Goal: Information Seeking & Learning: Learn about a topic

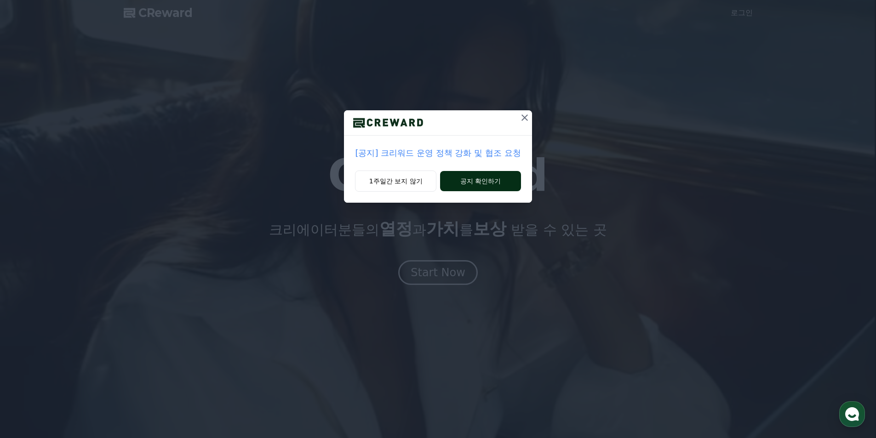
click at [463, 178] on button "공지 확인하기" at bounding box center [480, 181] width 80 height 20
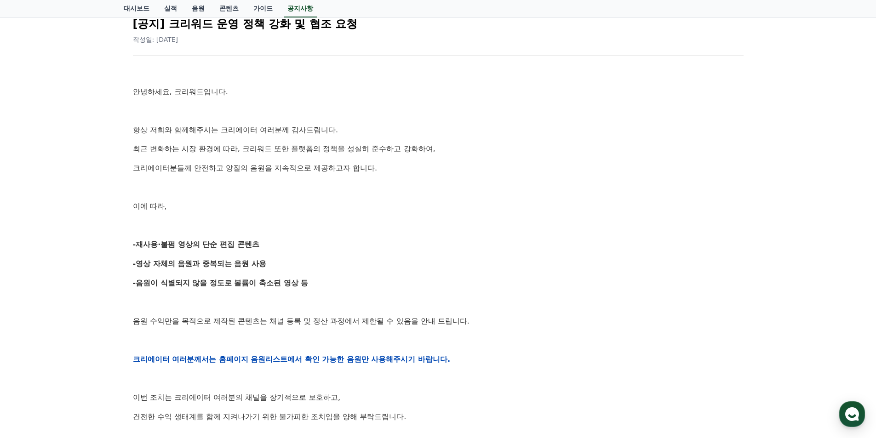
drag, startPoint x: 229, startPoint y: 262, endPoint x: 359, endPoint y: 282, distance: 130.8
click at [359, 282] on div "공지사항 FAQ [공지] 크리워드 운영 정책 강화 및 협조 요청 작성일: [DATE] 안녕하세요, 크리워드입니다. 항상 저희와 함께해주시는 크…" at bounding box center [438, 324] width 876 height 744
click at [363, 282] on p "-음원이 식별되지 않을 정도로 볼륨이 축소된 영상 등" at bounding box center [438, 283] width 611 height 12
drag, startPoint x: 378, startPoint y: 284, endPoint x: 120, endPoint y: 244, distance: 261.5
click at [120, 244] on div "공지사항 FAQ [공지] 크리워드 운영 정책 강화 및 협조 요청 작성일: [DATE] 안녕하세요, 크리워드입니다. 항상 저희와 함께해주시는 크…" at bounding box center [438, 324] width 636 height 737
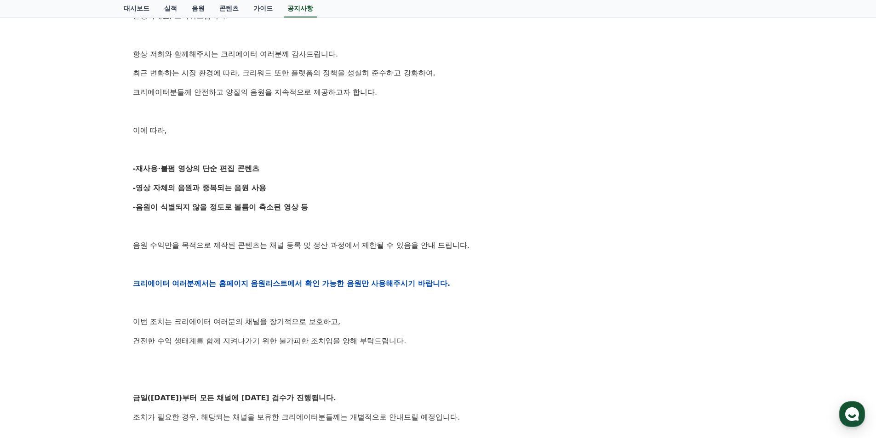
scroll to position [184, 0]
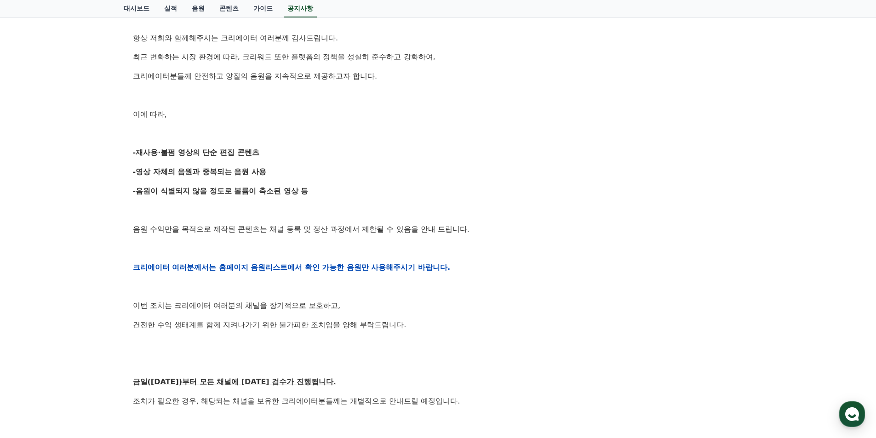
click at [135, 235] on p "음원 수익만을 목적으로 제작된 콘텐츠는 채널 등록 및 정산 과정에서 제한될 수 있음을 안내 드립니다." at bounding box center [438, 229] width 611 height 12
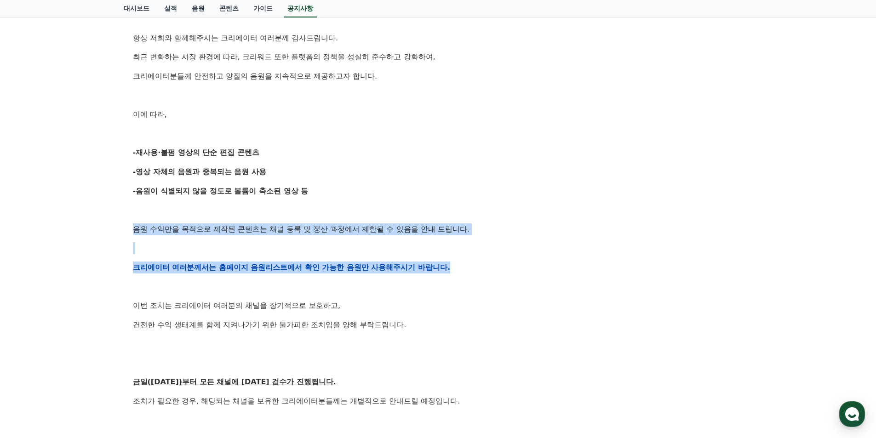
drag, startPoint x: 125, startPoint y: 232, endPoint x: 488, endPoint y: 263, distance: 365.1
click at [488, 263] on div "[공지] 크리워드 운영 정책 강화 및 협조 요청 작성일: [DATE] 안녕하세요, 크리워드입니다. 항상 저희와 함께해주시는 크리에이터 여러분께…" at bounding box center [438, 252] width 629 height 689
click at [488, 263] on p "크리에이터 여러분께서는 홈페이지 음원리스트에서 확인 가능한 음원만 사용해주시기 바랍니다." at bounding box center [438, 268] width 611 height 12
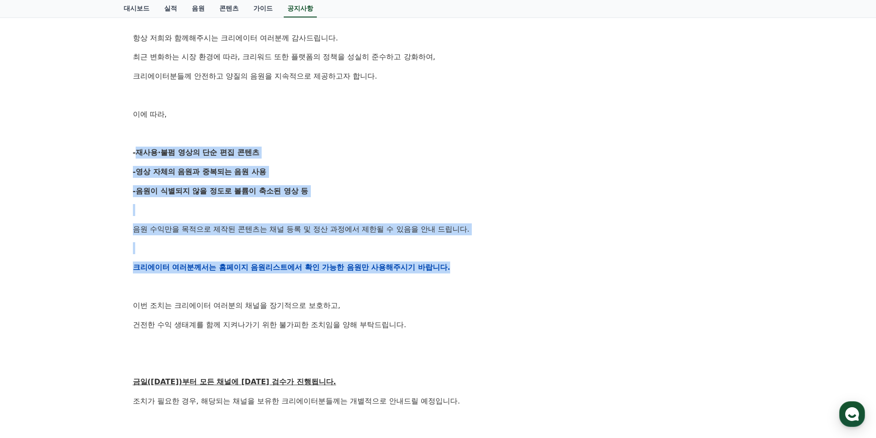
drag, startPoint x: 496, startPoint y: 268, endPoint x: 112, endPoint y: 154, distance: 400.5
click at [113, 154] on div "공지사항 FAQ [공지] 크리워드 운영 정책 강화 및 협조 요청 작성일: [DATE] 안녕하세요, 크리워드입니다. 항상 저희와 함께해주시는 크…" at bounding box center [438, 232] width 876 height 744
click at [112, 154] on div "공지사항 FAQ [공지] 크리워드 운영 정책 강화 및 협조 요청 작성일: [DATE] 안녕하세요, 크리워드입니다. 항상 저희와 함께해주시는 크…" at bounding box center [438, 232] width 876 height 744
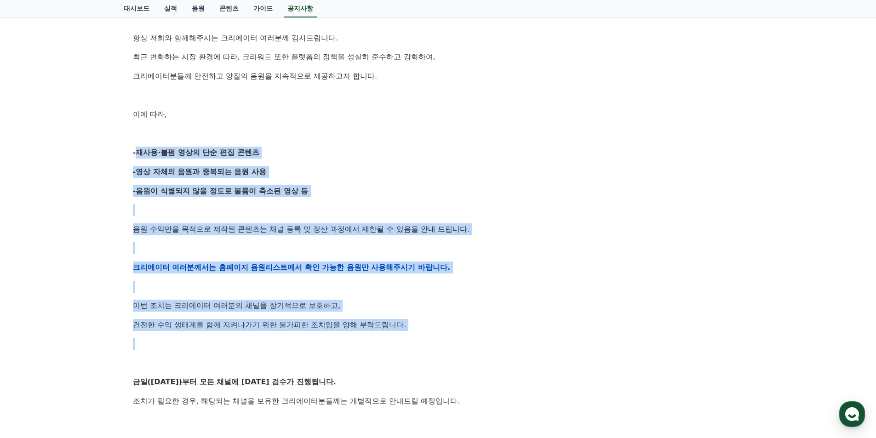
drag, startPoint x: 112, startPoint y: 154, endPoint x: 531, endPoint y: 327, distance: 452.8
click at [531, 327] on div "공지사항 FAQ [공지] 크리워드 운영 정책 강화 및 협조 요청 작성일: [DATE] 안녕하세요, 크리워드입니다. 항상 저희와 함께해주시는 크…" at bounding box center [438, 232] width 876 height 744
click at [531, 327] on p "건전한 수익 생태계를 함께 지켜나가기 위한 불가피한 조치임을 양해 부탁드립니다." at bounding box center [438, 325] width 611 height 12
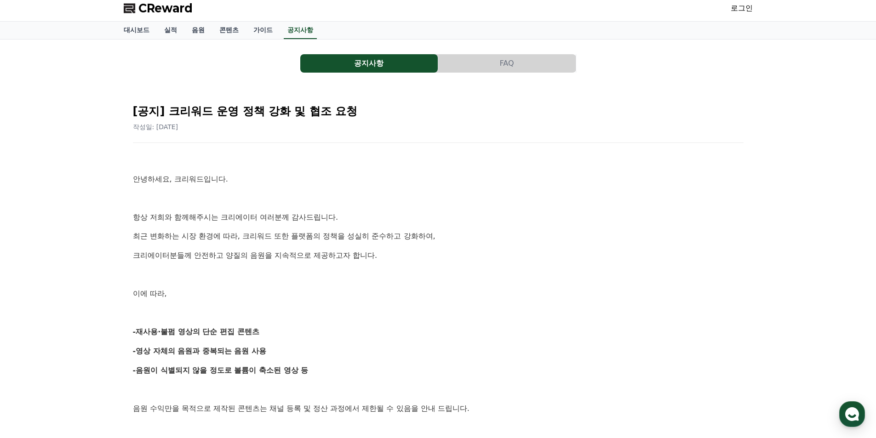
scroll to position [0, 0]
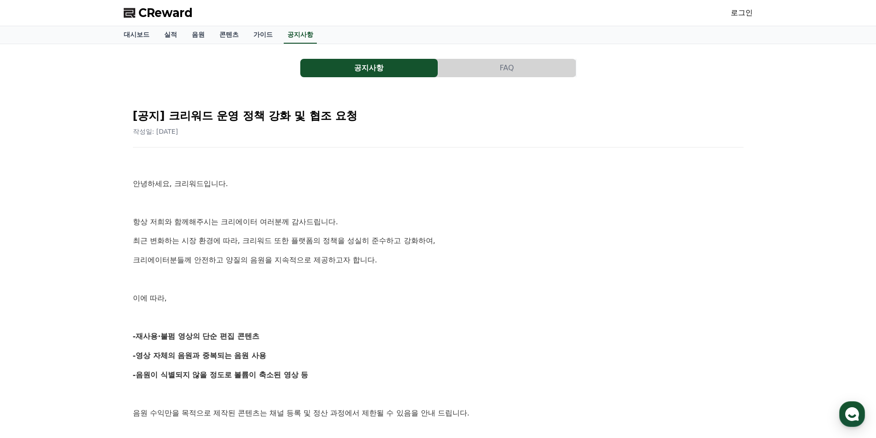
click at [148, 16] on span "CReward" at bounding box center [165, 13] width 54 height 15
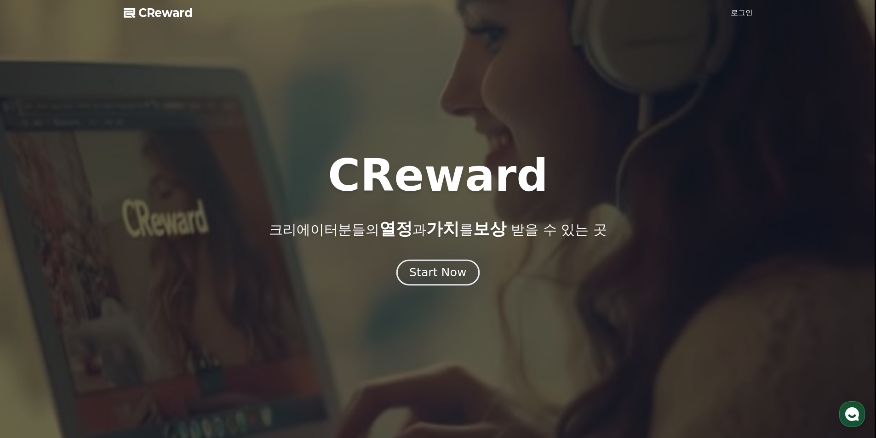
click at [435, 272] on div "Start Now" at bounding box center [437, 273] width 57 height 16
